Goal: Find specific page/section: Find specific page/section

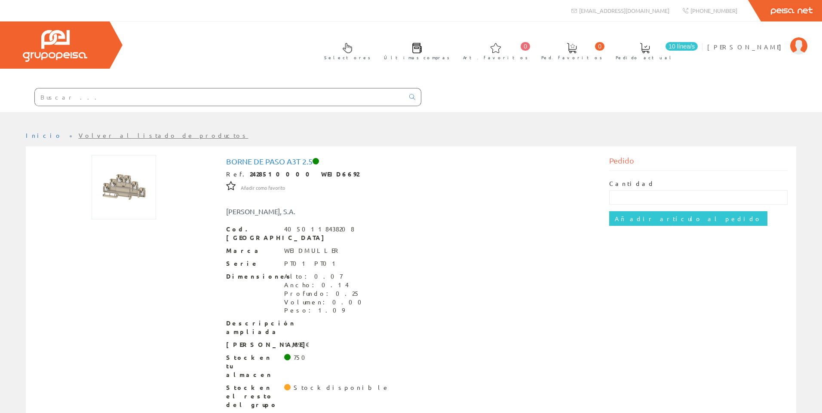
click at [257, 92] on input "text" at bounding box center [219, 97] width 369 height 17
paste input "QBS-0300"
type input "QBS-0300"
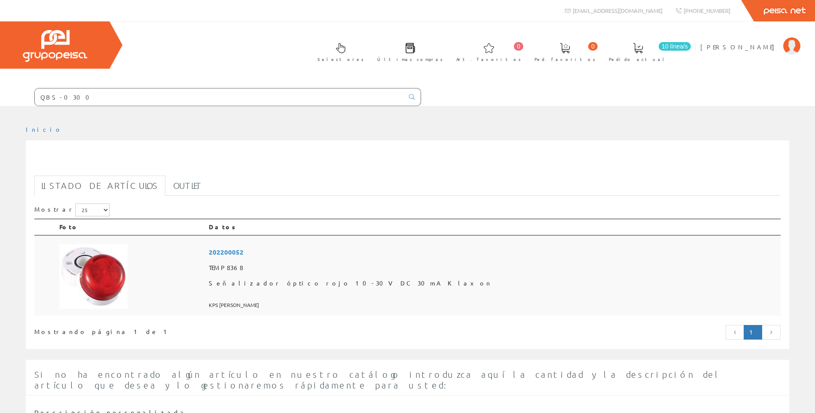
click at [149, 275] on td at bounding box center [131, 275] width 150 height 81
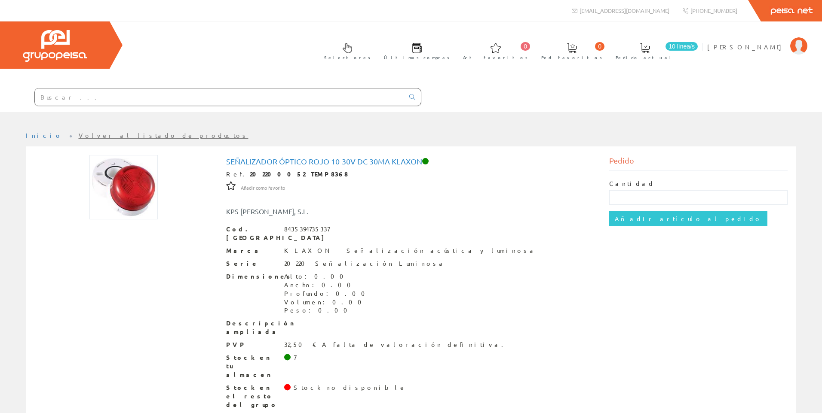
click at [315, 359] on div "Stock en tu almacen 7" at bounding box center [411, 367] width 370 height 26
